Goal: Task Accomplishment & Management: Manage account settings

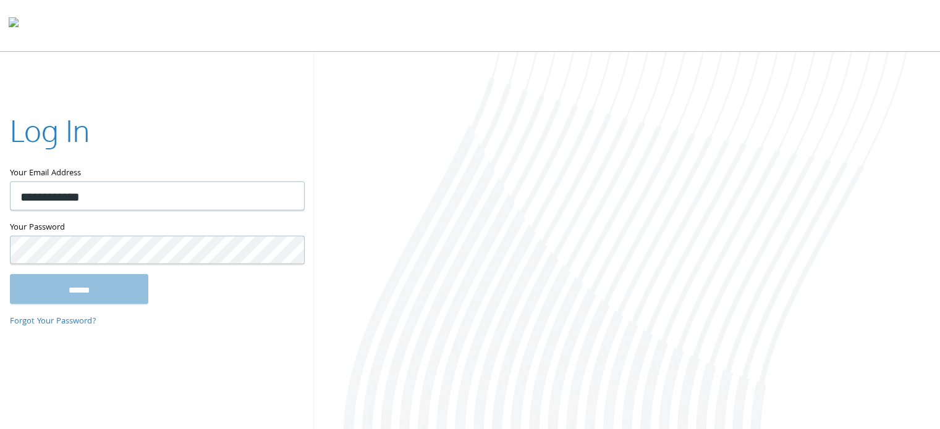
type input "**********"
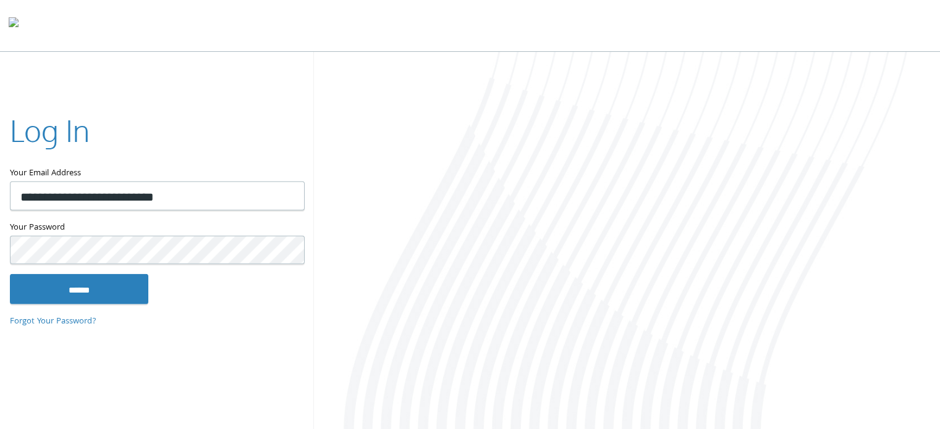
click at [10, 274] on input "******" at bounding box center [79, 289] width 138 height 30
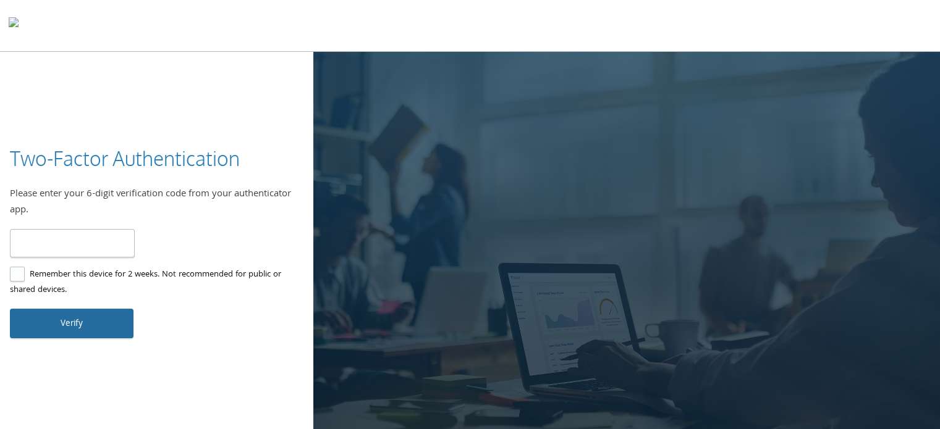
type input "******"
click at [81, 329] on button "Verify" at bounding box center [72, 324] width 124 height 30
